Goal: Check status: Verify the current state of an ongoing process or item

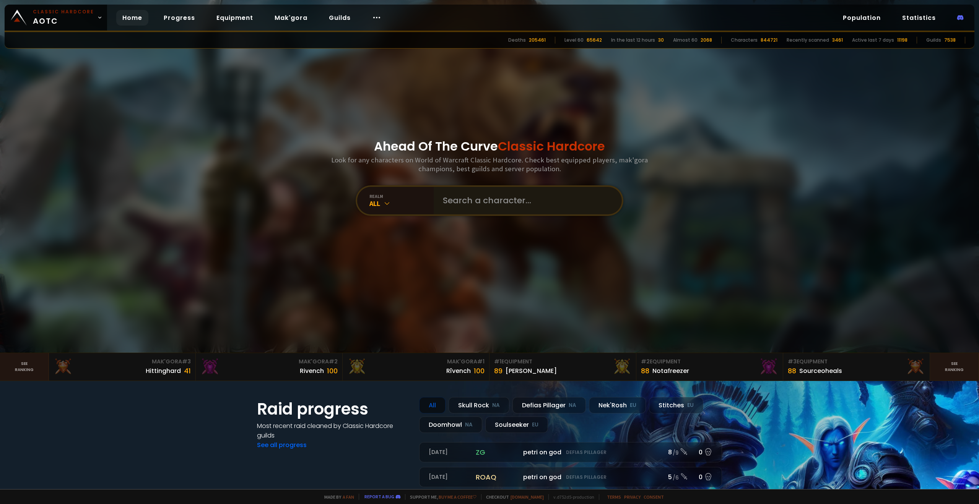
click at [472, 208] on input "text" at bounding box center [525, 201] width 174 height 28
type input "ggclarence"
click at [488, 202] on input "text" at bounding box center [525, 201] width 174 height 28
type input "Famheals"
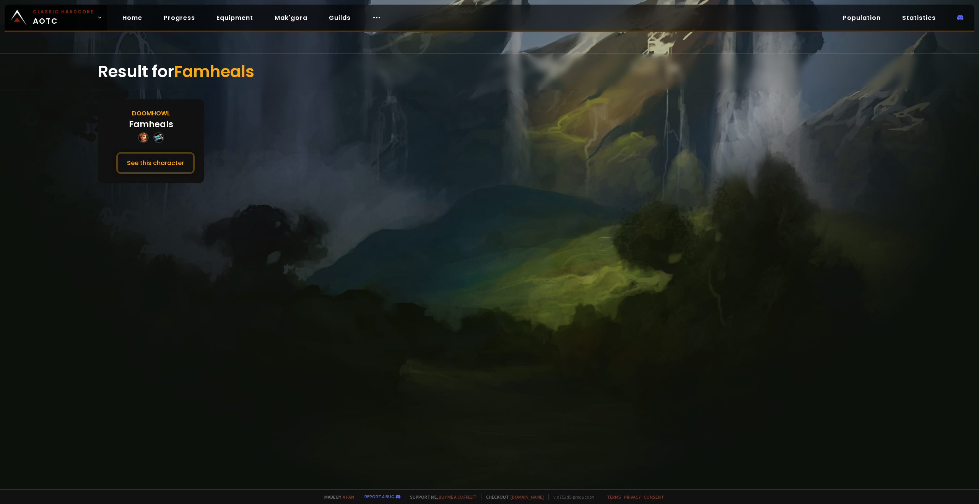
click at [169, 176] on div "Doomhowl Famheals See this character" at bounding box center [151, 141] width 106 height 84
click at [166, 161] on button "See this character" at bounding box center [155, 163] width 78 height 22
